Goal: Task Accomplishment & Management: Complete application form

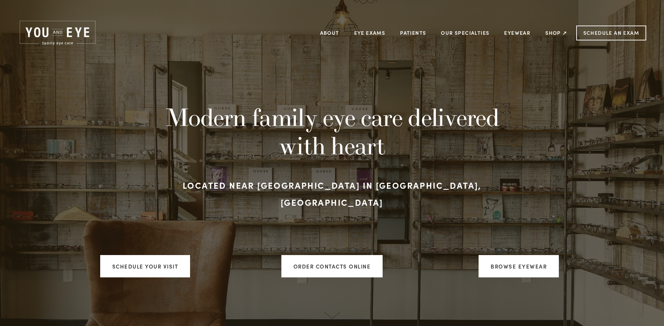
click at [511, 160] on h1 "Modern family eye care delivered with heart" at bounding box center [332, 131] width 383 height 57
click at [377, 33] on link "Eye Exams" at bounding box center [369, 32] width 31 height 11
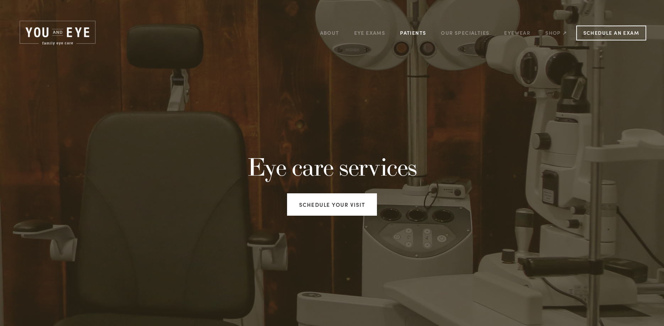
click at [418, 32] on link "Patients" at bounding box center [413, 32] width 26 height 11
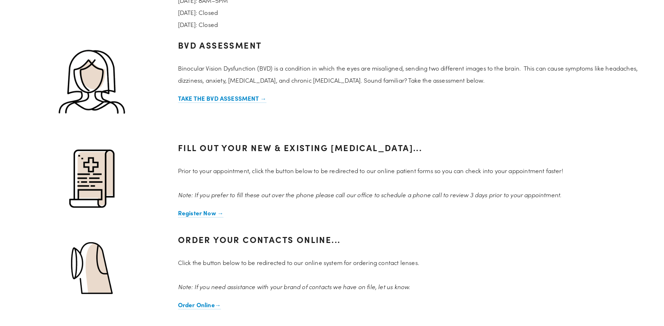
scroll to position [580, 0]
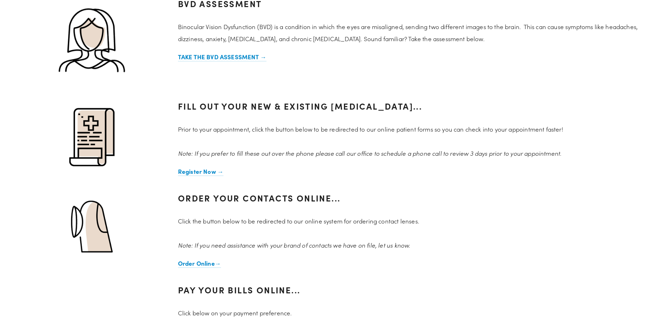
click at [422, 107] on strong "Fill out your new & existing [MEDICAL_DATA]..." at bounding box center [300, 106] width 244 height 12
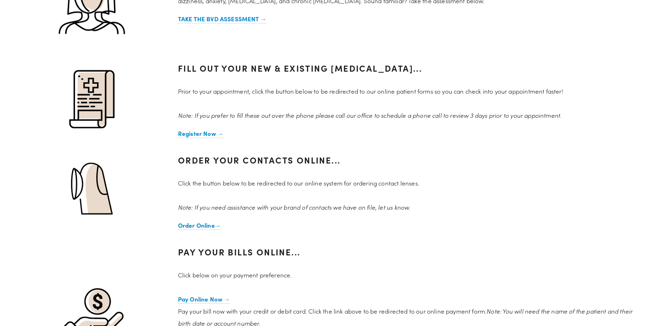
scroll to position [652, 0]
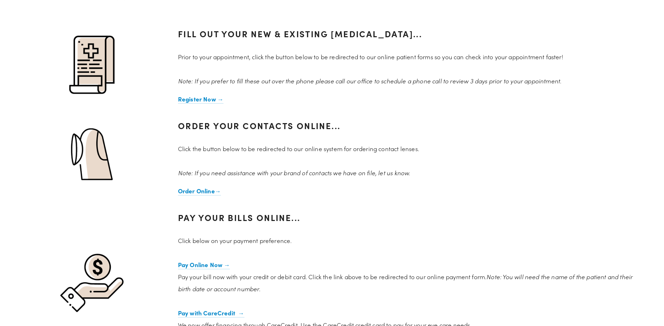
click at [479, 140] on div "Order your contacts online... Click the button below to be redirected to our on…" at bounding box center [412, 157] width 468 height 80
click at [197, 100] on strong "Register Now →" at bounding box center [200, 99] width 45 height 8
click at [438, 115] on div "Order your contacts online... Click the button below to be redirected to our on…" at bounding box center [412, 157] width 480 height 92
